Goal: Task Accomplishment & Management: Use online tool/utility

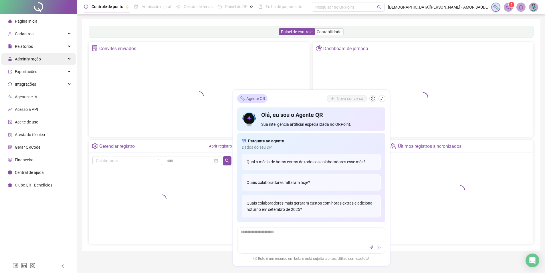
click at [47, 60] on div "Administração" at bounding box center [38, 58] width 75 height 11
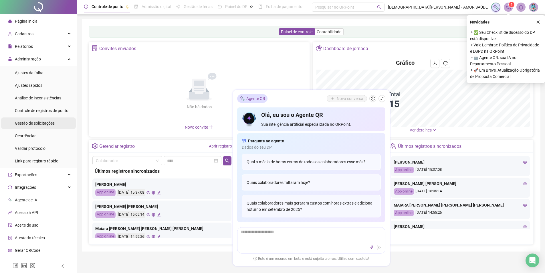
click at [30, 121] on span "Gestão de solicitações" at bounding box center [35, 123] width 40 height 5
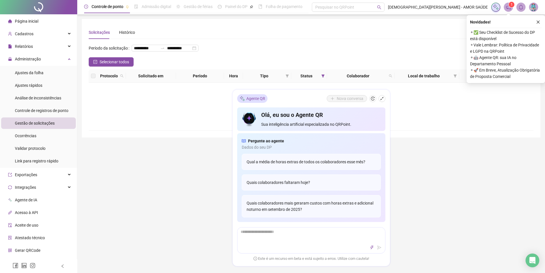
click at [30, 121] on span "Gestão de solicitações" at bounding box center [35, 123] width 40 height 5
click at [42, 124] on span "Gestão de solicitações" at bounding box center [35, 123] width 40 height 5
click at [538, 21] on icon "close" at bounding box center [538, 22] width 4 height 4
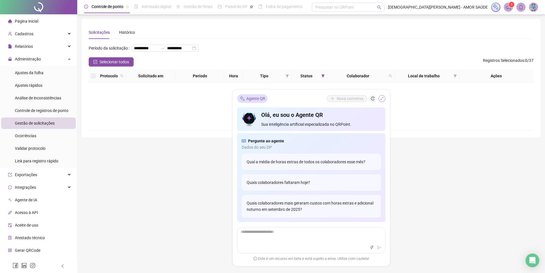
click at [382, 99] on icon "shrink" at bounding box center [382, 98] width 4 height 4
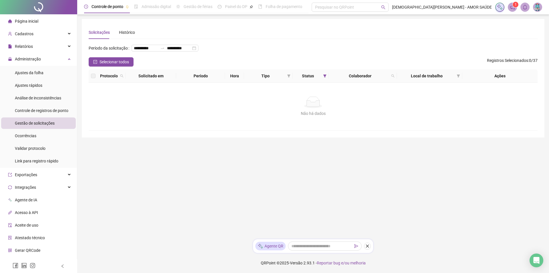
click at [30, 123] on span "Gestão de solicitações" at bounding box center [35, 123] width 40 height 5
click at [52, 46] on div "Relatórios" at bounding box center [38, 46] width 75 height 11
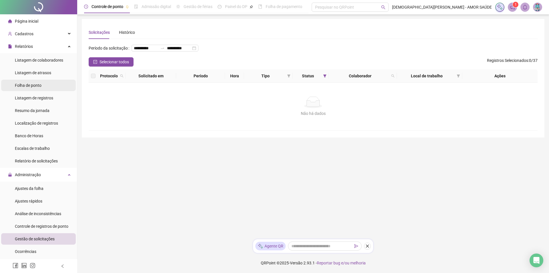
click at [41, 86] on span "Folha de ponto" at bounding box center [28, 85] width 27 height 5
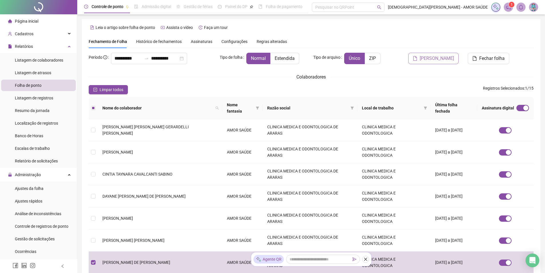
click at [431, 61] on span "[PERSON_NAME]" at bounding box center [437, 58] width 34 height 7
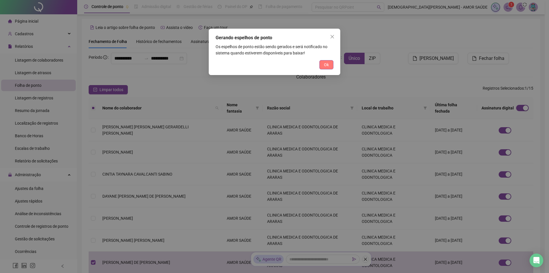
click at [327, 66] on span "Ok" at bounding box center [326, 65] width 5 height 6
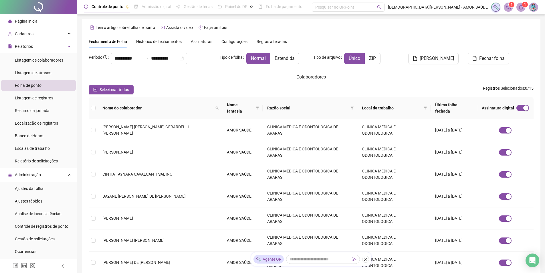
click at [511, 9] on icon "notification" at bounding box center [508, 7] width 5 height 5
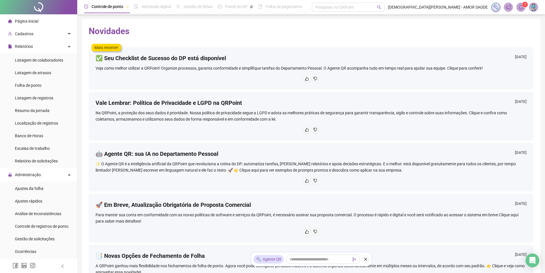
click at [527, 6] on sup "1" at bounding box center [525, 5] width 6 height 6
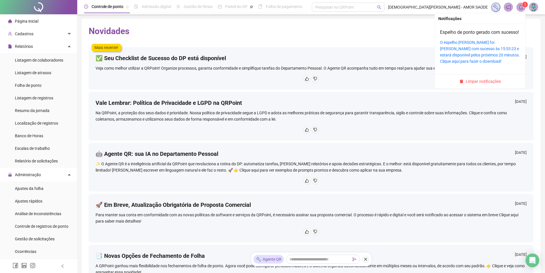
click at [526, 5] on span "1" at bounding box center [525, 5] width 2 height 4
click at [522, 7] on icon "bell" at bounding box center [520, 7] width 5 height 5
click at [470, 53] on link "O espelho [PERSON_NAME] foi [PERSON_NAME] com sucesso às 15:53:23 e estará disp…" at bounding box center [480, 51] width 80 height 23
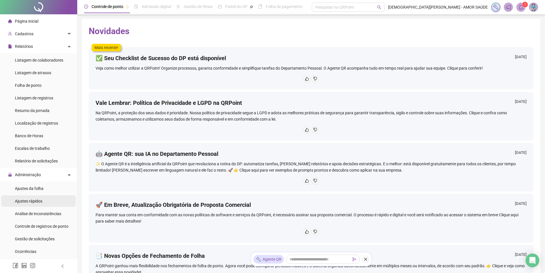
click at [40, 201] on span "Ajustes rápidos" at bounding box center [28, 201] width 27 height 5
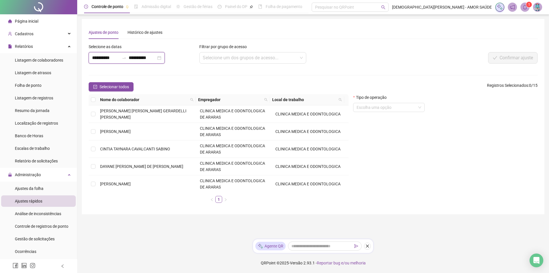
click at [103, 56] on input "**********" at bounding box center [105, 57] width 27 height 7
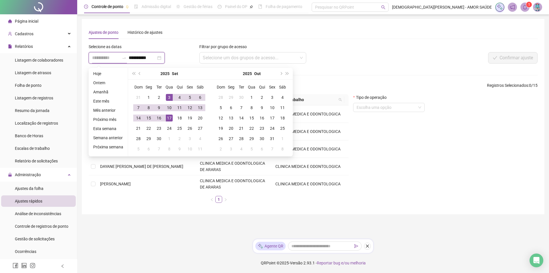
type input "**********"
click at [168, 96] on div "3" at bounding box center [169, 97] width 7 height 7
click at [168, 98] on div "3" at bounding box center [169, 97] width 7 height 7
type input "**********"
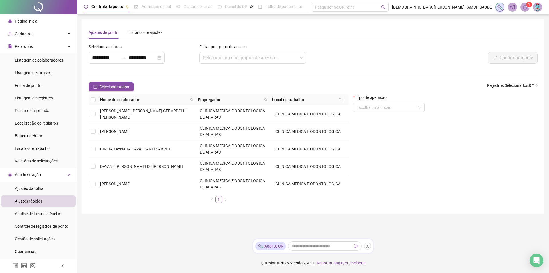
click at [221, 200] on link "1" at bounding box center [219, 199] width 6 height 6
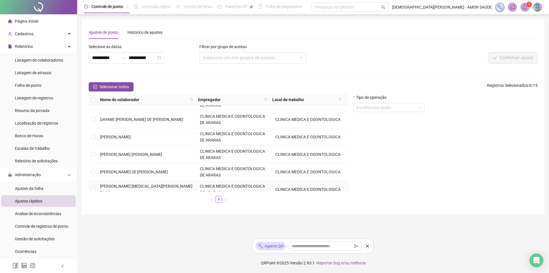
scroll to position [57, 0]
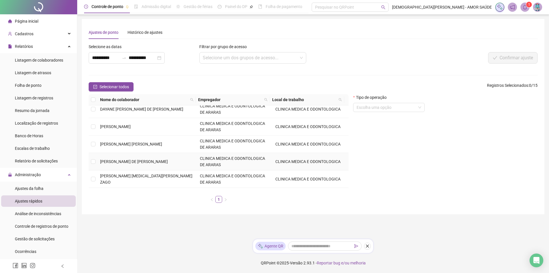
click at [144, 160] on span "[PERSON_NAME] DE [PERSON_NAME]" at bounding box center [134, 161] width 68 height 5
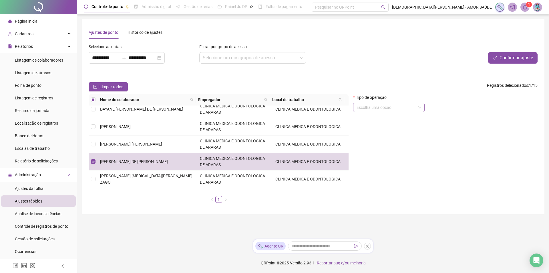
click at [399, 107] on input "search" at bounding box center [387, 107] width 60 height 9
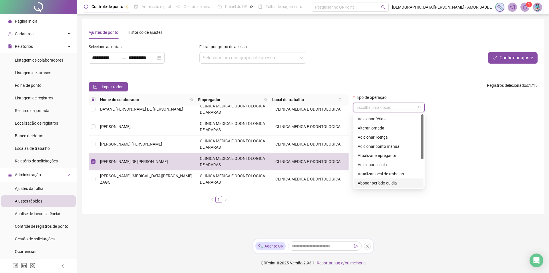
click at [385, 185] on div "Abonar período ou dia" at bounding box center [389, 183] width 62 height 6
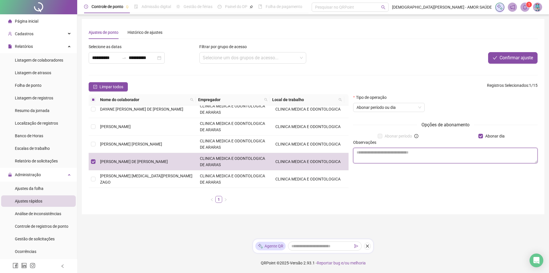
click at [460, 155] on textarea at bounding box center [445, 155] width 185 height 15
type textarea "********"
click at [507, 56] on span "Confirmar ajuste" at bounding box center [516, 57] width 33 height 7
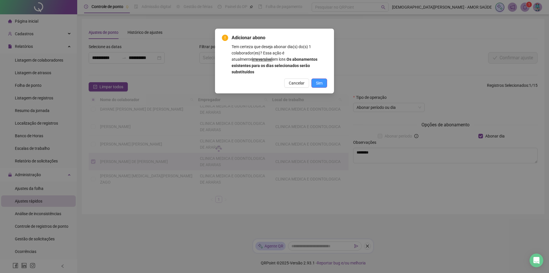
click at [323, 78] on button "Sim" at bounding box center [320, 82] width 16 height 9
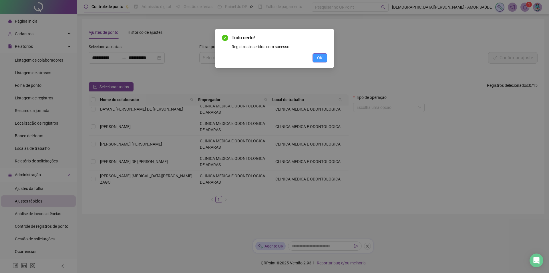
click at [314, 59] on button "OK" at bounding box center [320, 57] width 15 height 9
